Goal: Task Accomplishment & Management: Use online tool/utility

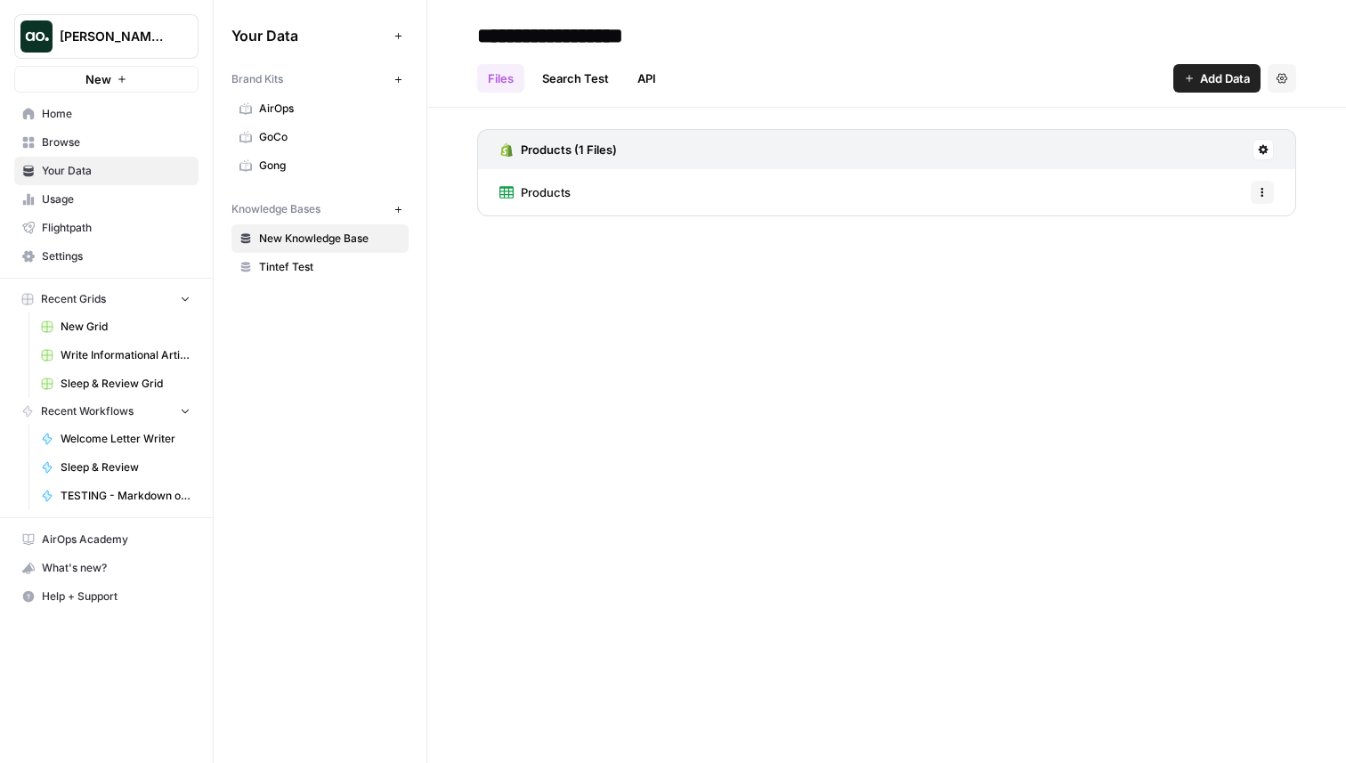
click at [120, 128] on link "Browse" at bounding box center [106, 142] width 184 height 28
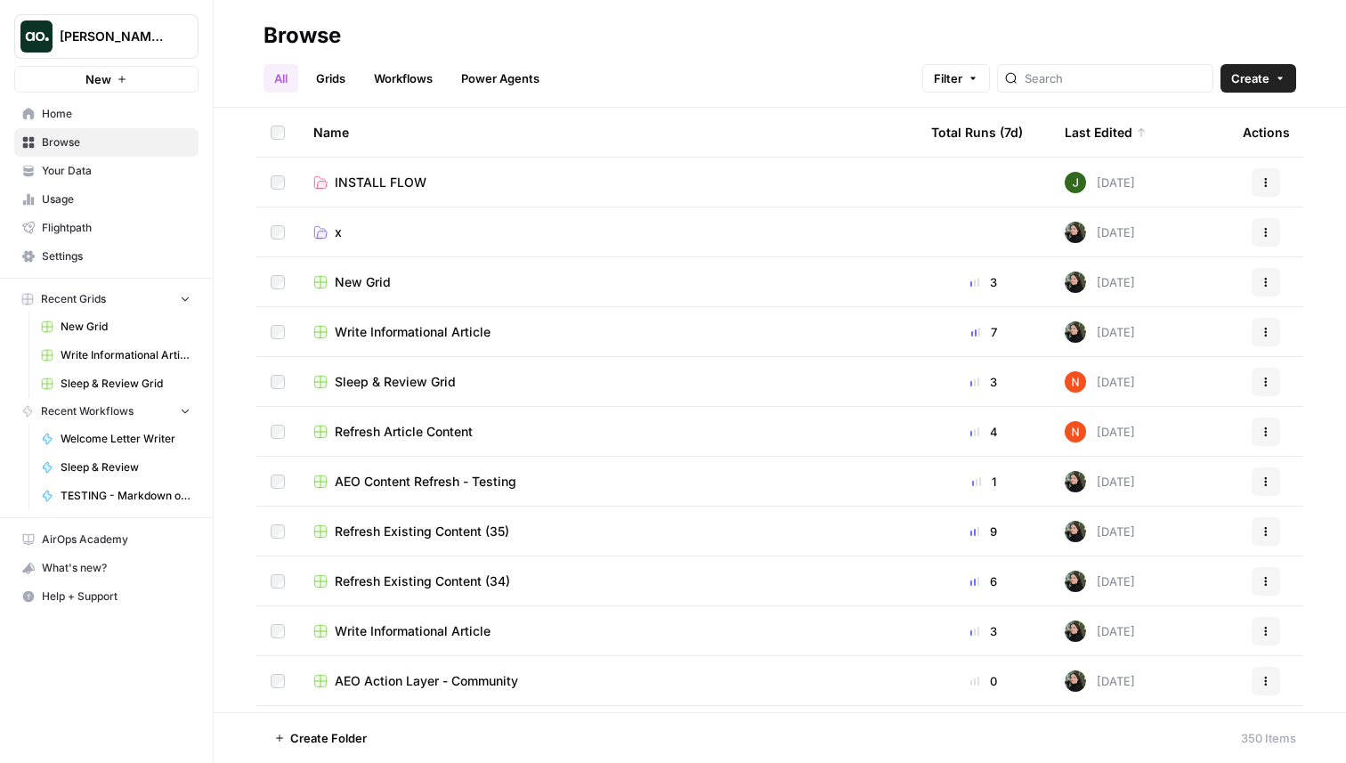
click at [92, 177] on span "Your Data" at bounding box center [116, 171] width 149 height 16
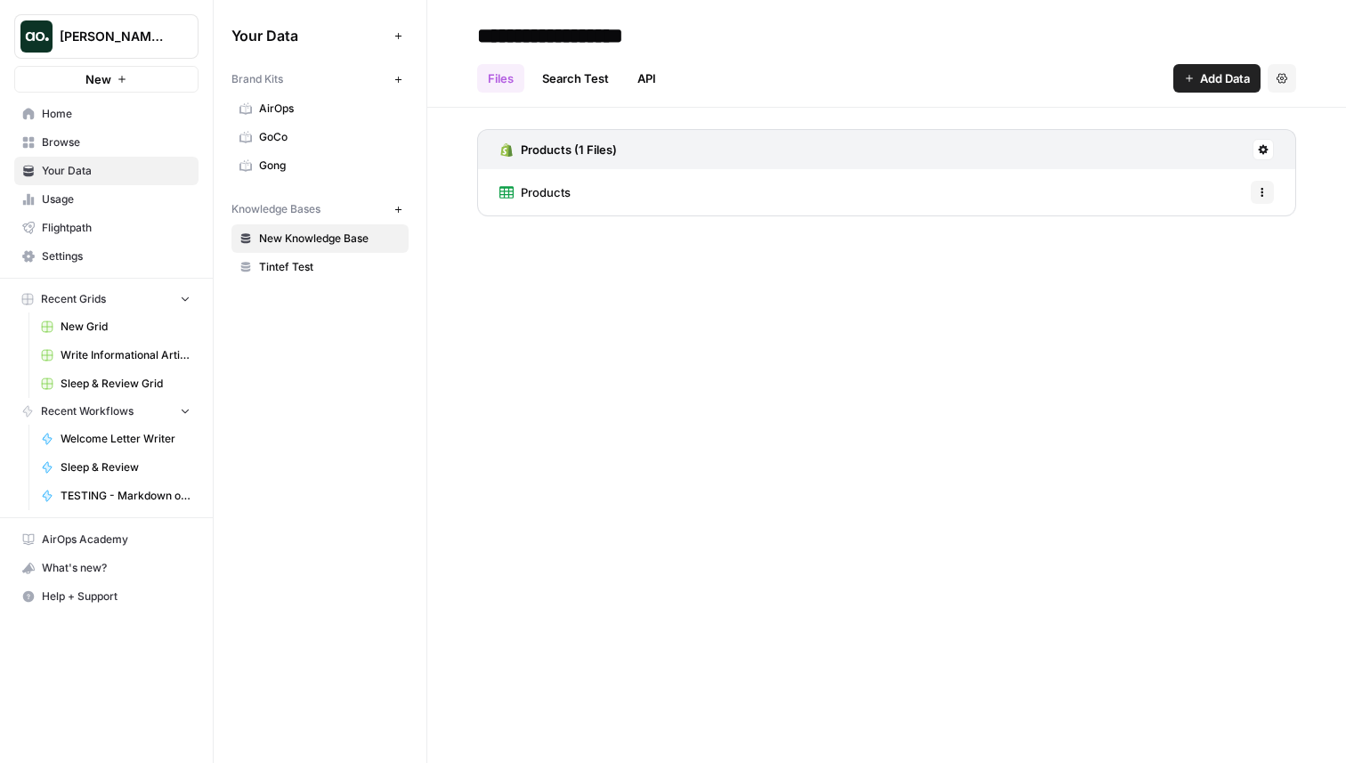
click at [101, 136] on span "Browse" at bounding box center [116, 142] width 149 height 16
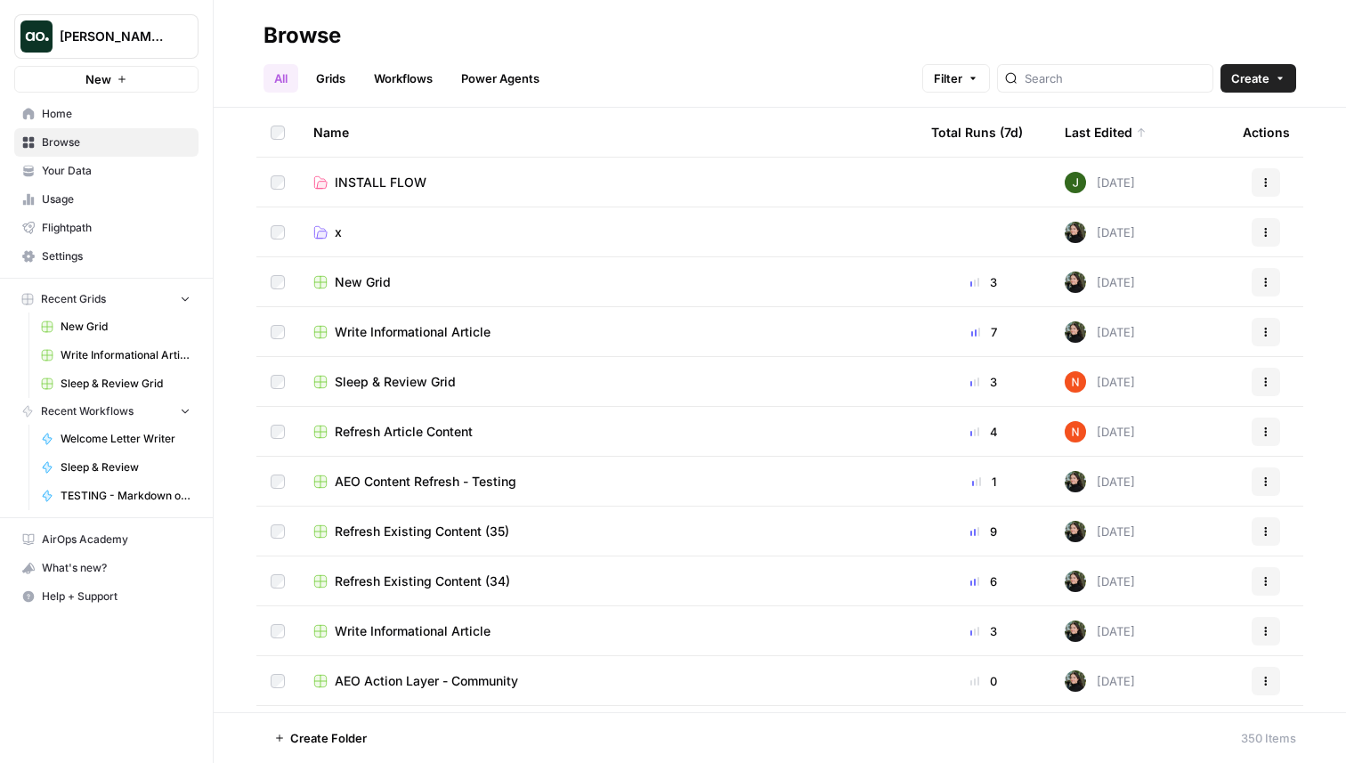
click at [368, 329] on span "Write Informational Article" at bounding box center [413, 332] width 156 height 18
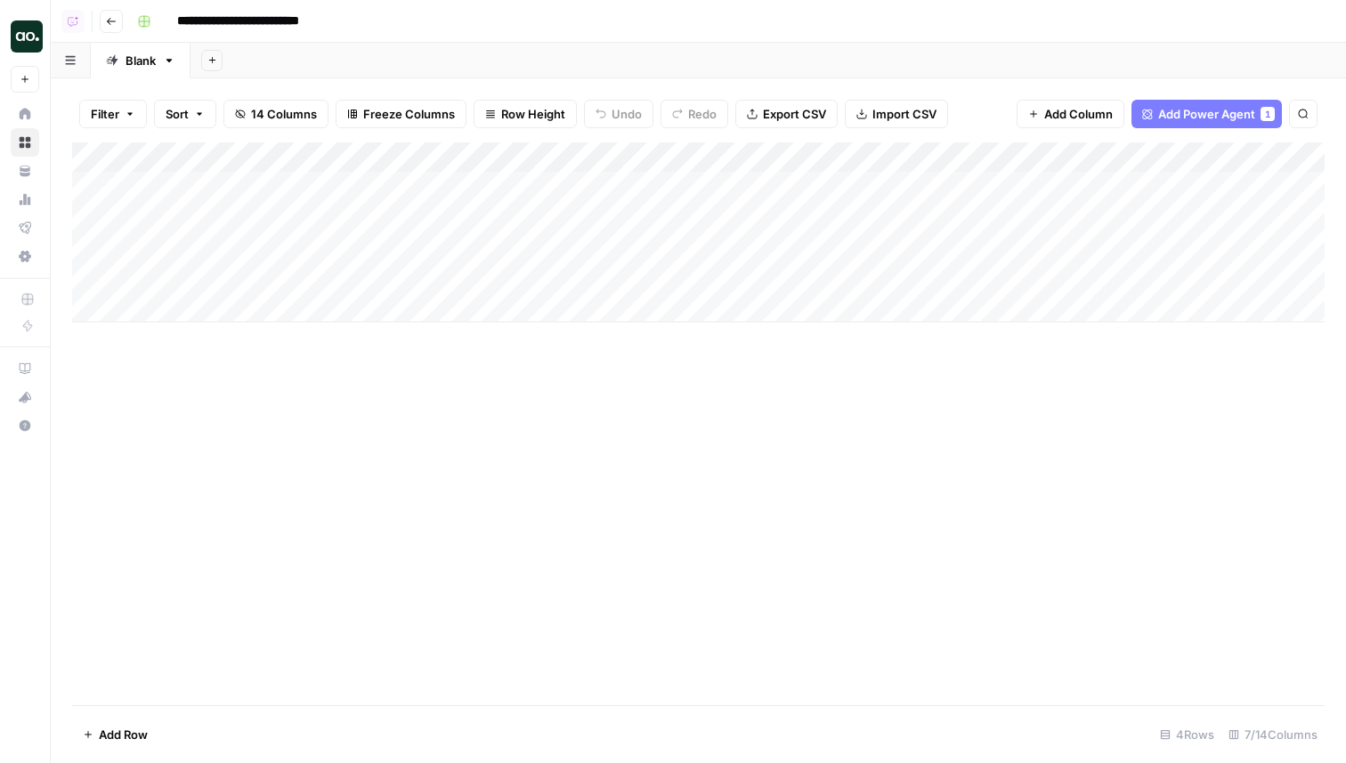
click at [117, 114] on span "Filter" at bounding box center [105, 114] width 28 height 18
click at [170, 209] on input "text" at bounding box center [210, 207] width 195 height 18
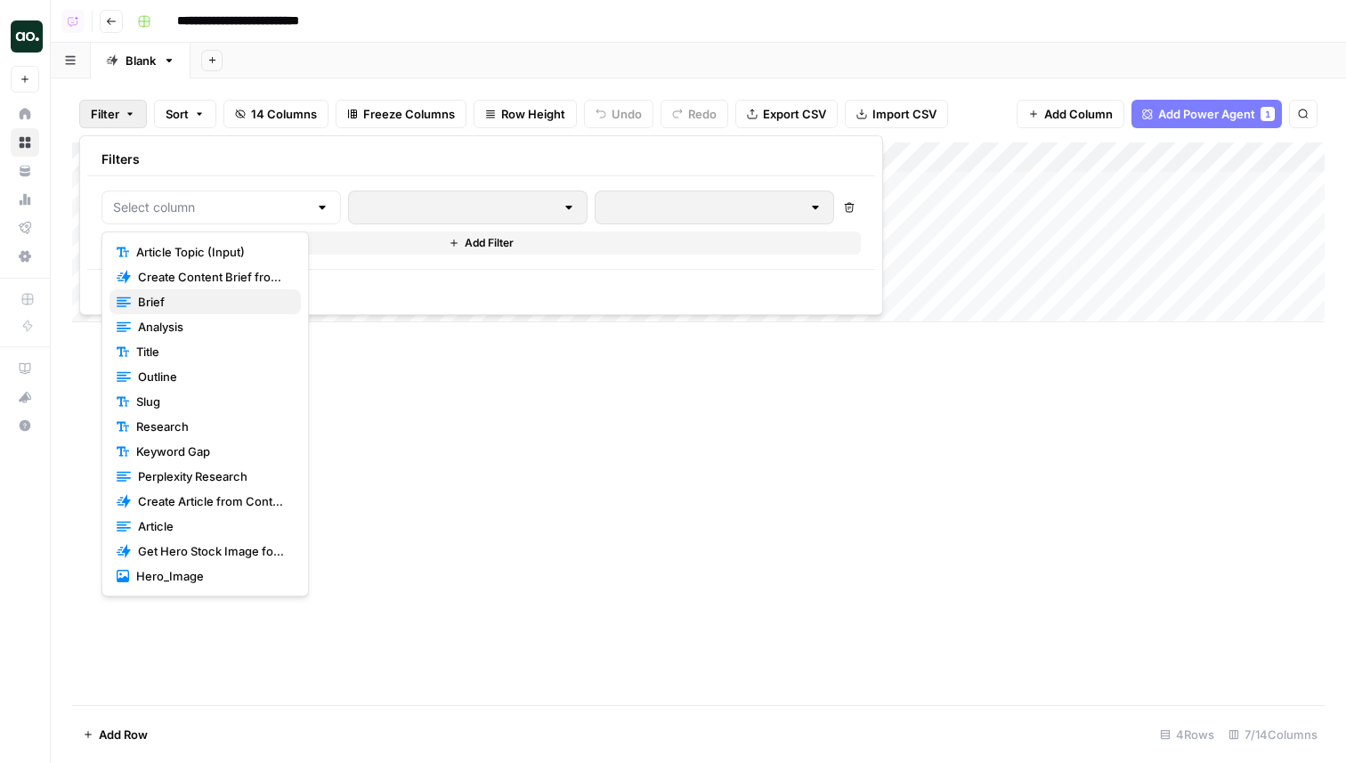
click at [195, 300] on span "Brief" at bounding box center [212, 302] width 149 height 18
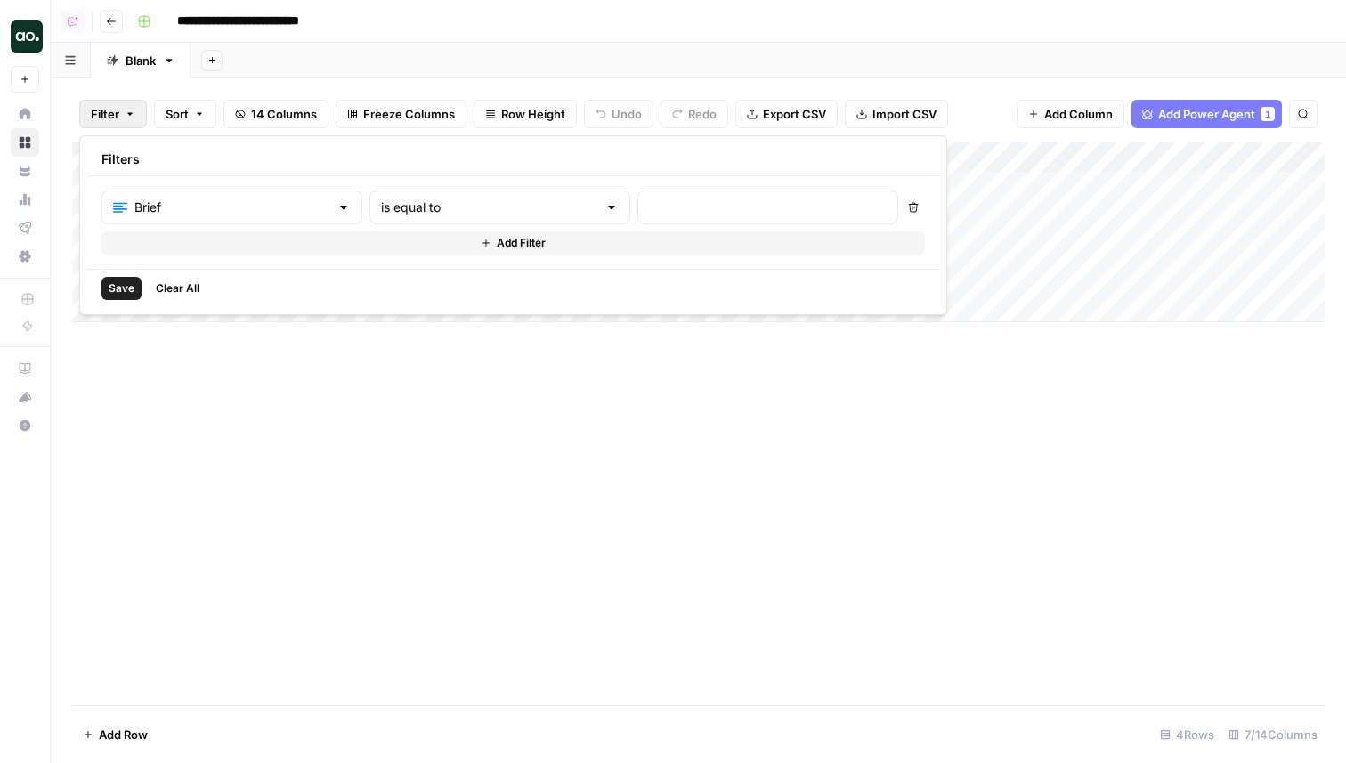
click at [388, 225] on div "Brief is equal to Delete Add Filter" at bounding box center [512, 222] width 823 height 64
click at [390, 214] on input "text" at bounding box center [489, 207] width 216 height 18
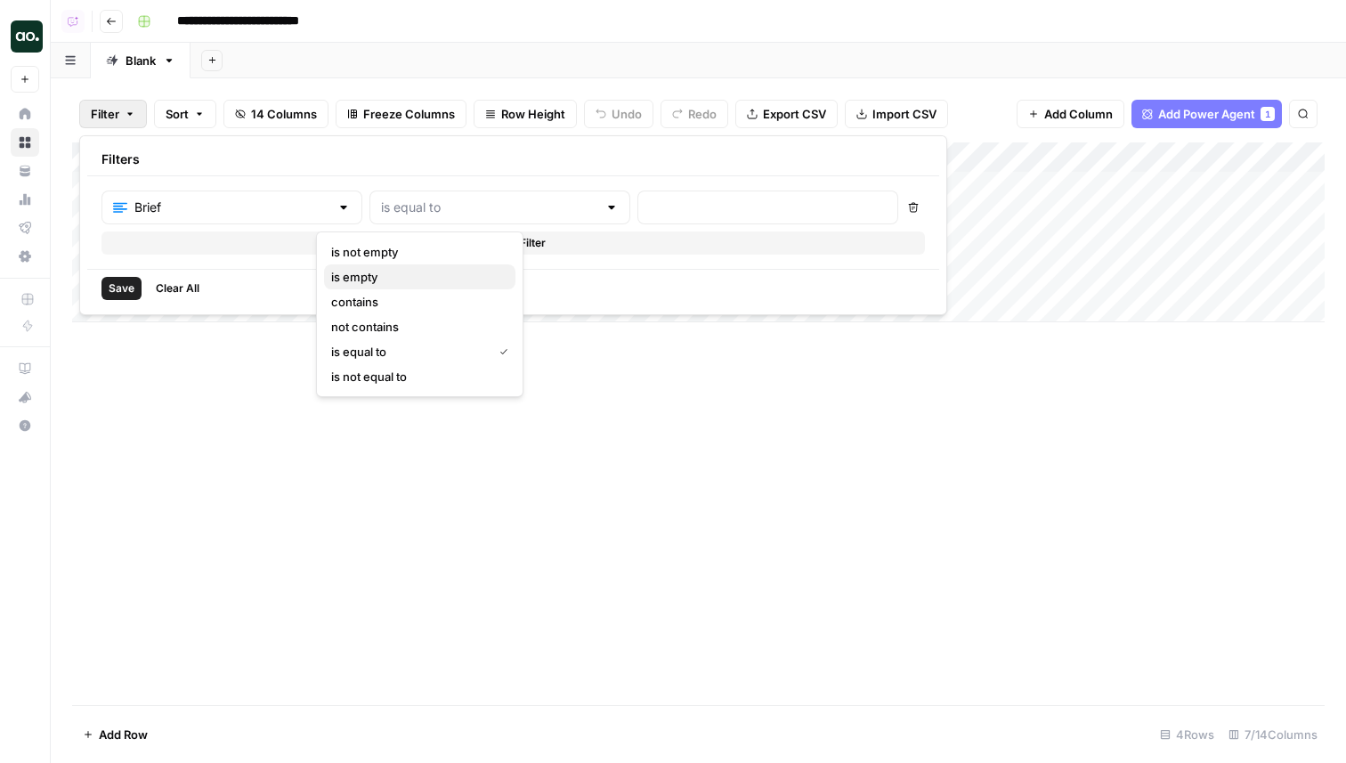
click at [397, 269] on span "is empty" at bounding box center [416, 277] width 170 height 18
type input "is empty"
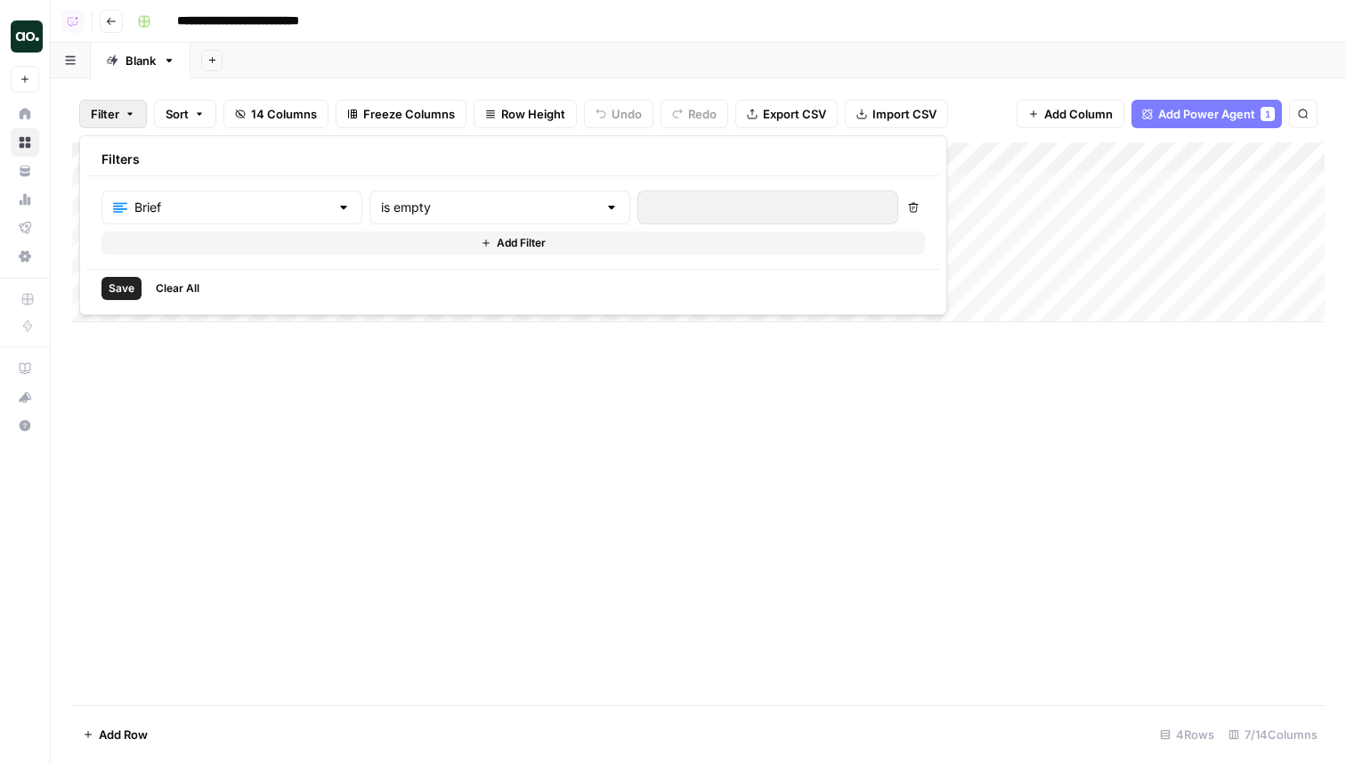
click at [109, 293] on span "Save" at bounding box center [122, 288] width 26 height 16
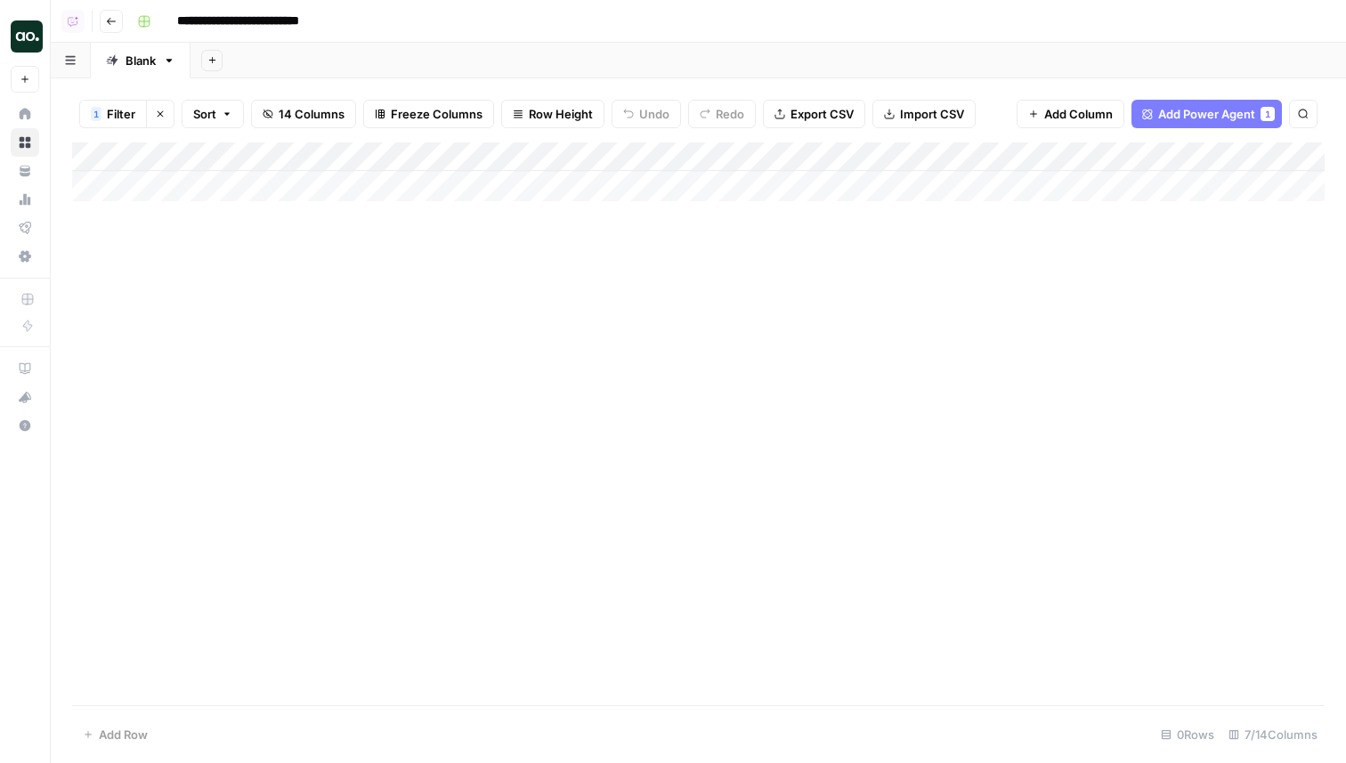
click at [166, 106] on button "Clear filters" at bounding box center [160, 114] width 28 height 28
click at [129, 114] on icon "button" at bounding box center [129, 114] width 5 height 3
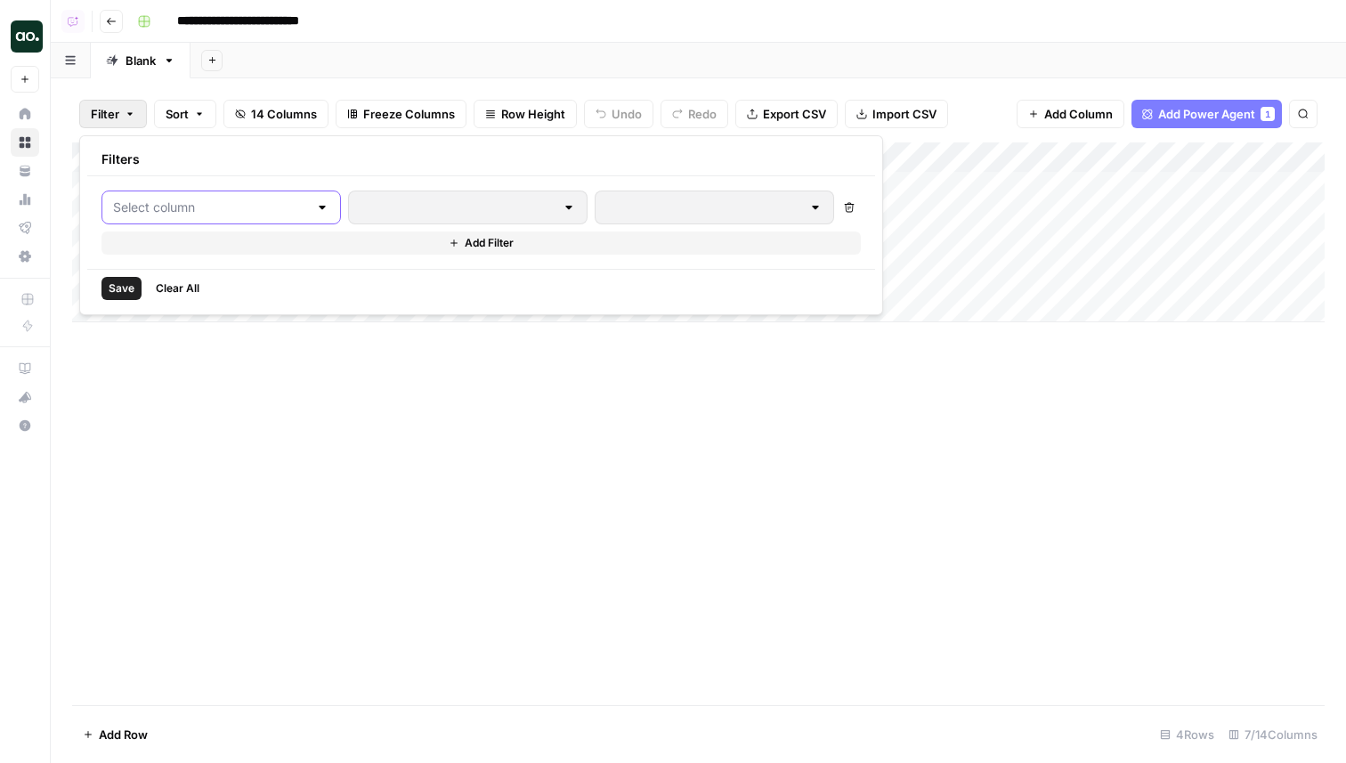
click at [151, 203] on input "text" at bounding box center [210, 207] width 195 height 18
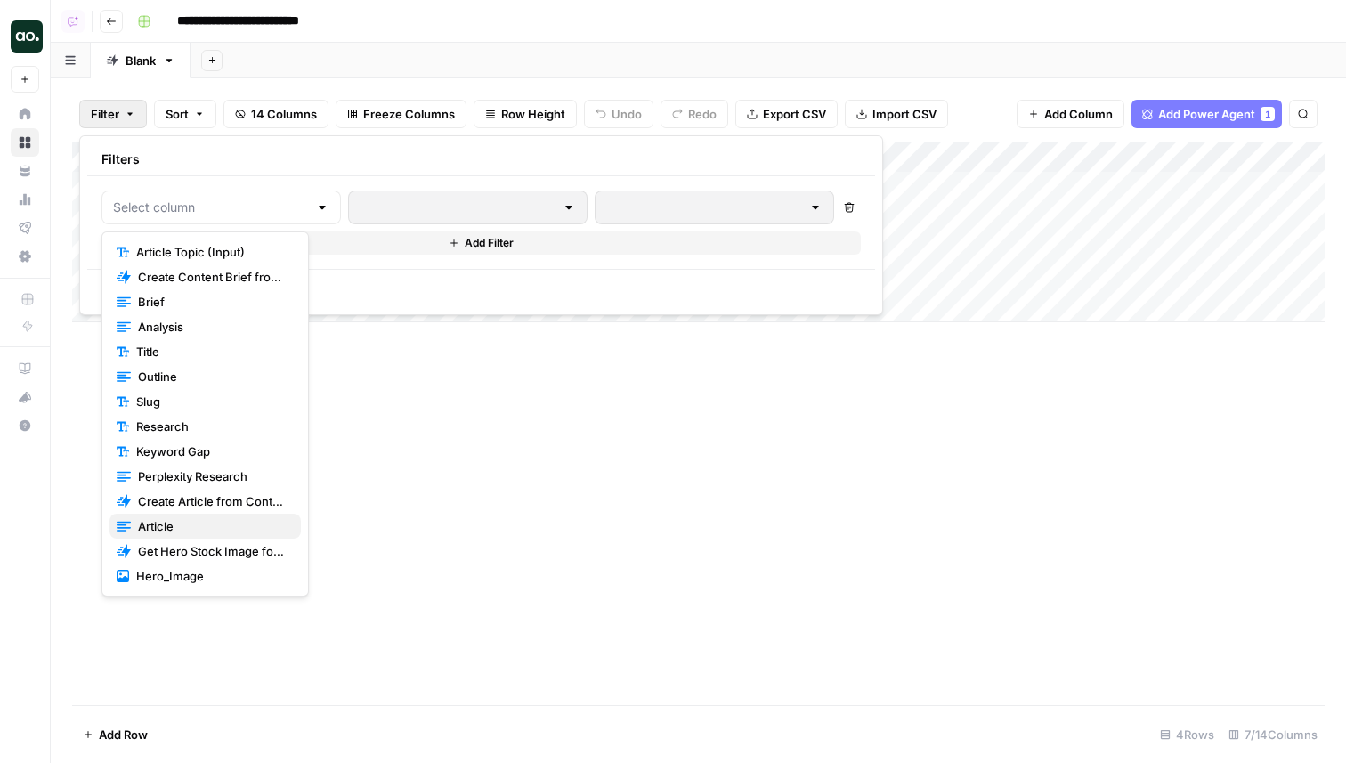
click at [183, 515] on button "Article" at bounding box center [204, 526] width 191 height 25
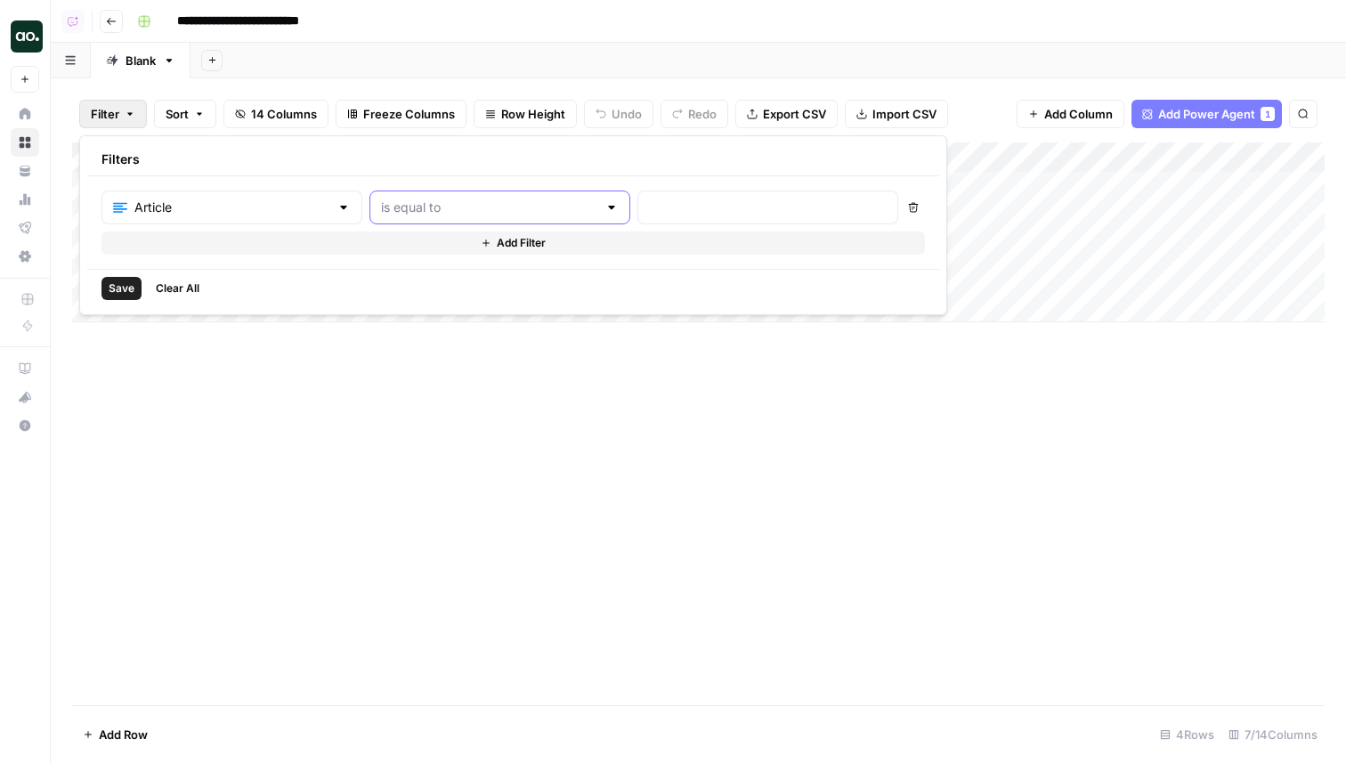
click at [397, 210] on input "text" at bounding box center [489, 207] width 216 height 18
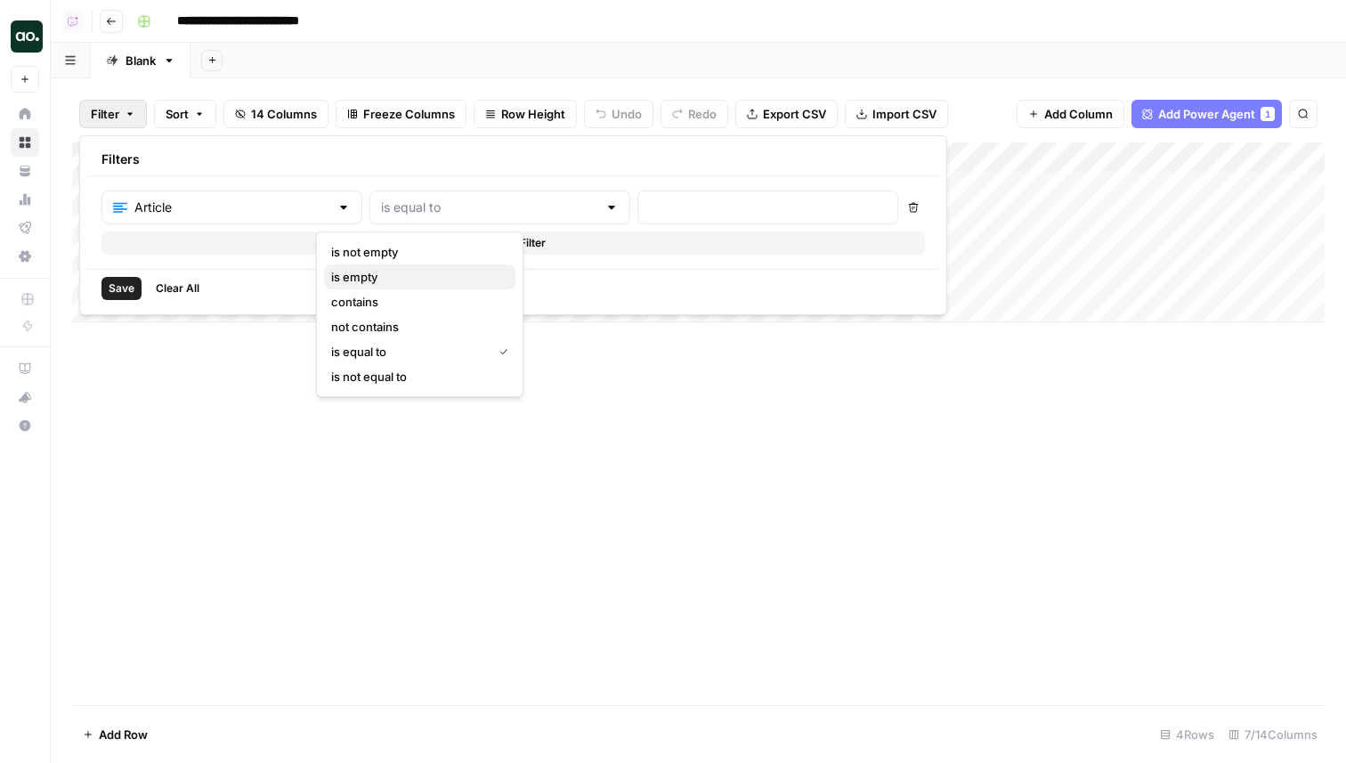
click at [400, 266] on button "is empty" at bounding box center [419, 276] width 191 height 25
type input "is empty"
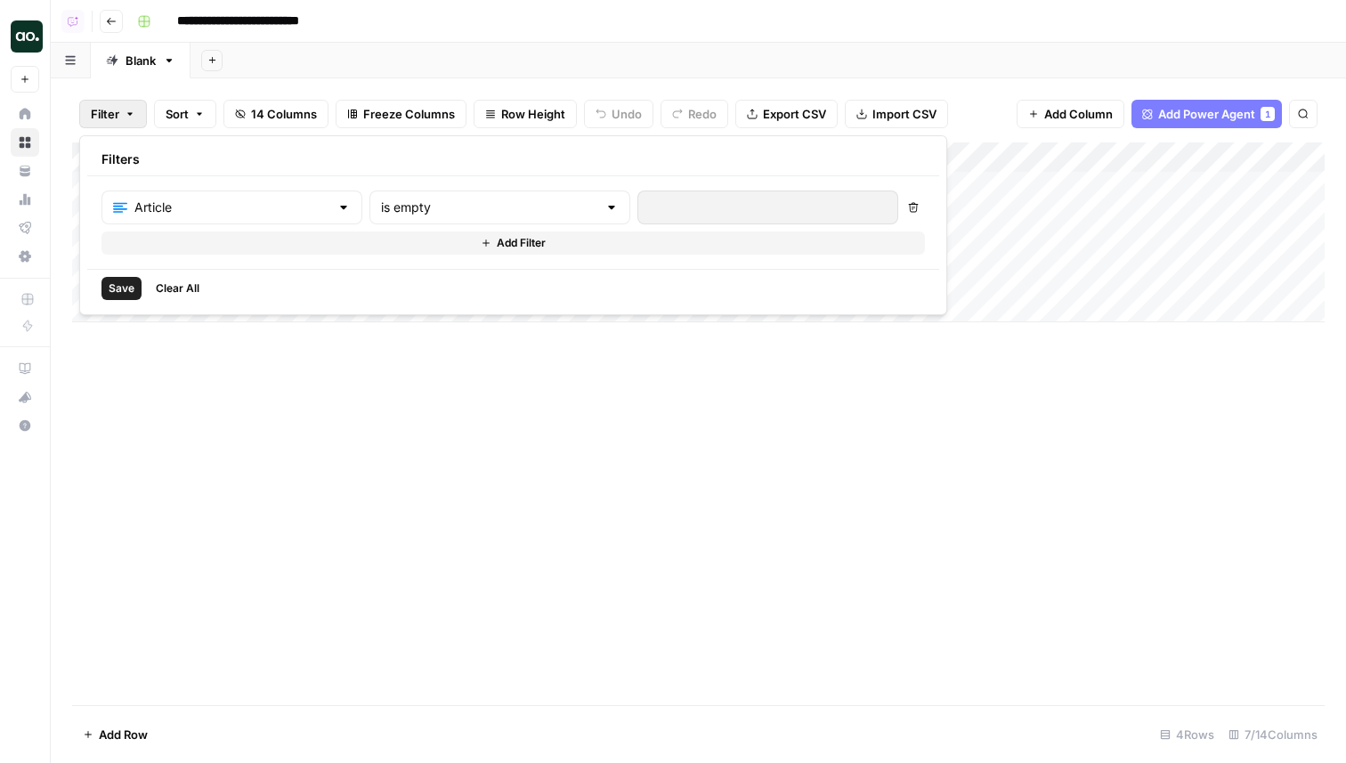
click at [117, 280] on span "Save" at bounding box center [122, 288] width 26 height 16
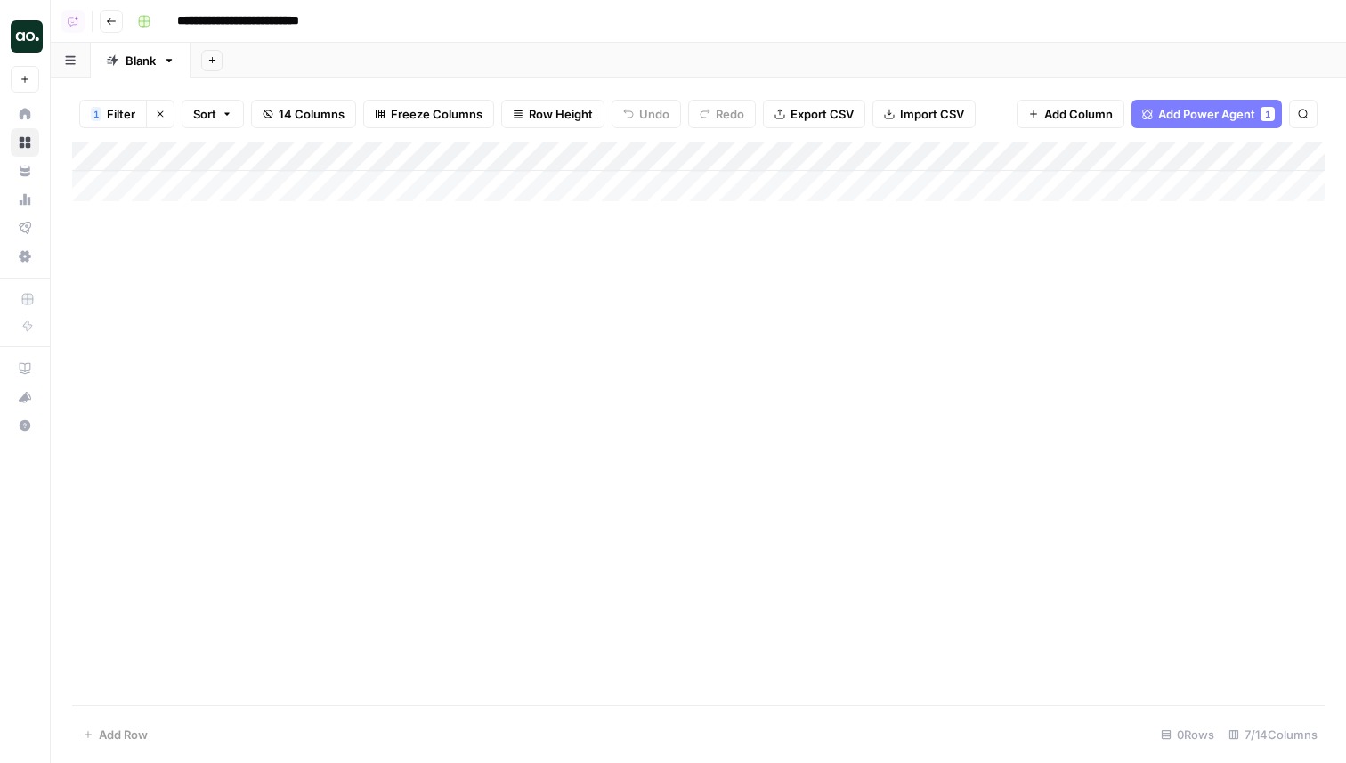
click at [162, 116] on icon "button" at bounding box center [161, 114] width 6 height 6
